Goal: Check status: Check status

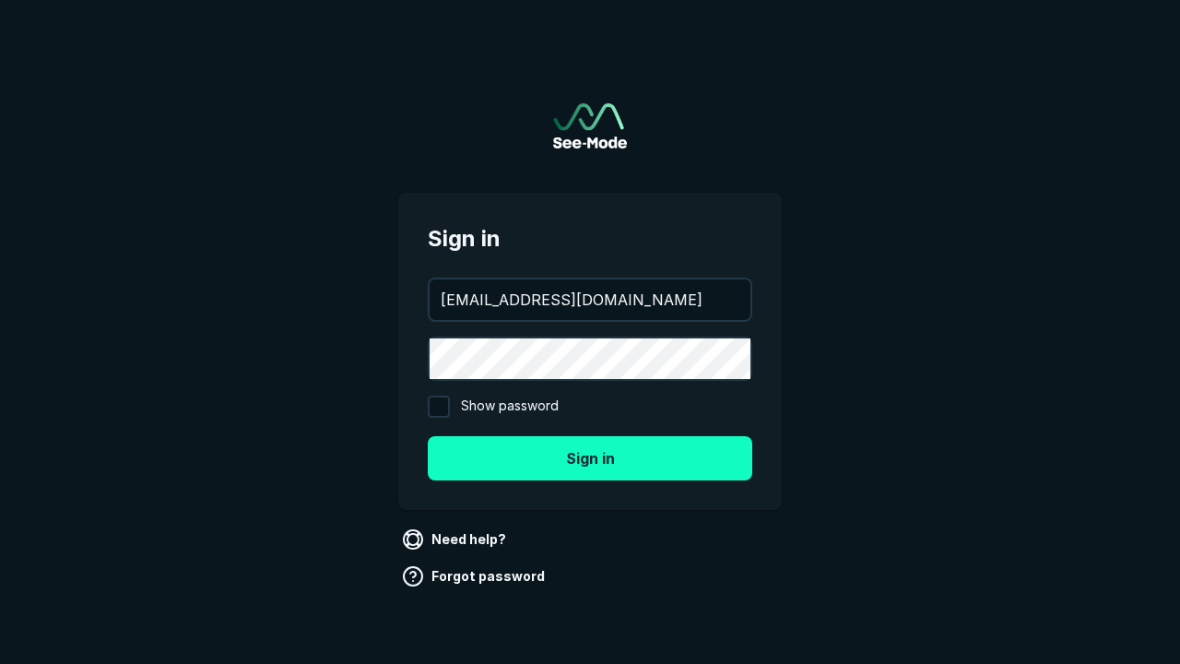
click at [590, 457] on button "Sign in" at bounding box center [590, 458] width 324 height 44
